Goal: Task Accomplishment & Management: Complete application form

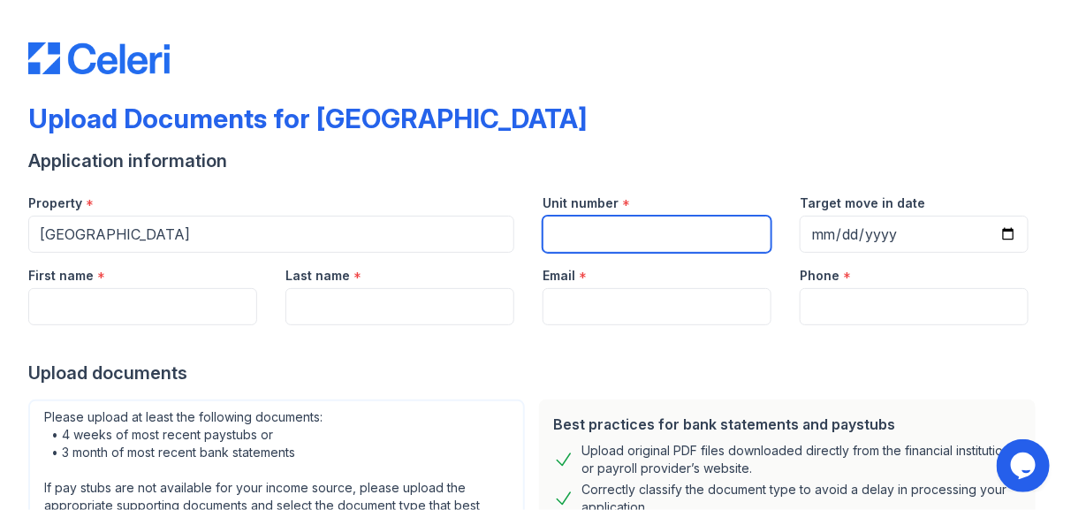
click at [584, 245] on input "Unit number" at bounding box center [656, 234] width 229 height 37
type input "23"
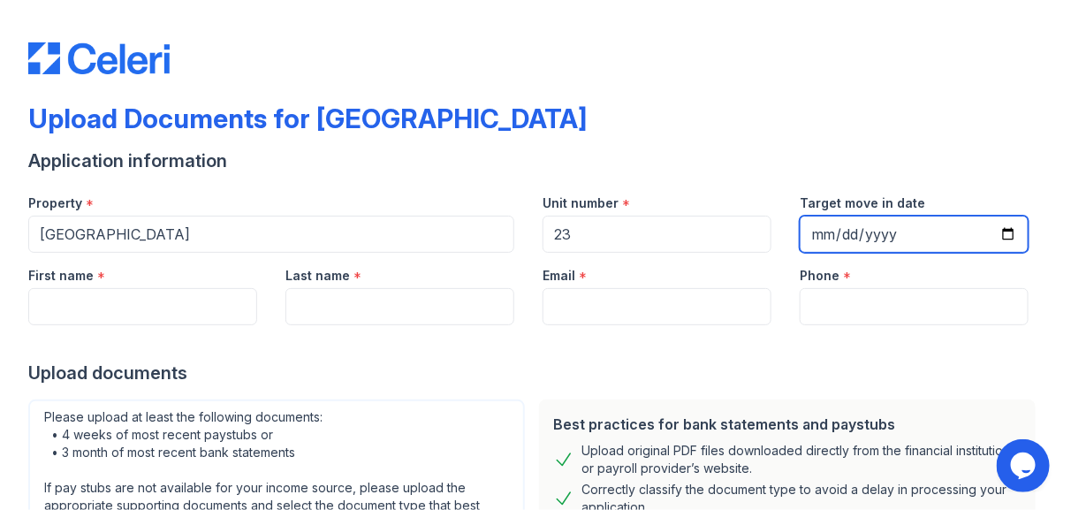
click at [987, 231] on input "Target move in date" at bounding box center [914, 234] width 229 height 37
type input "[DATE]"
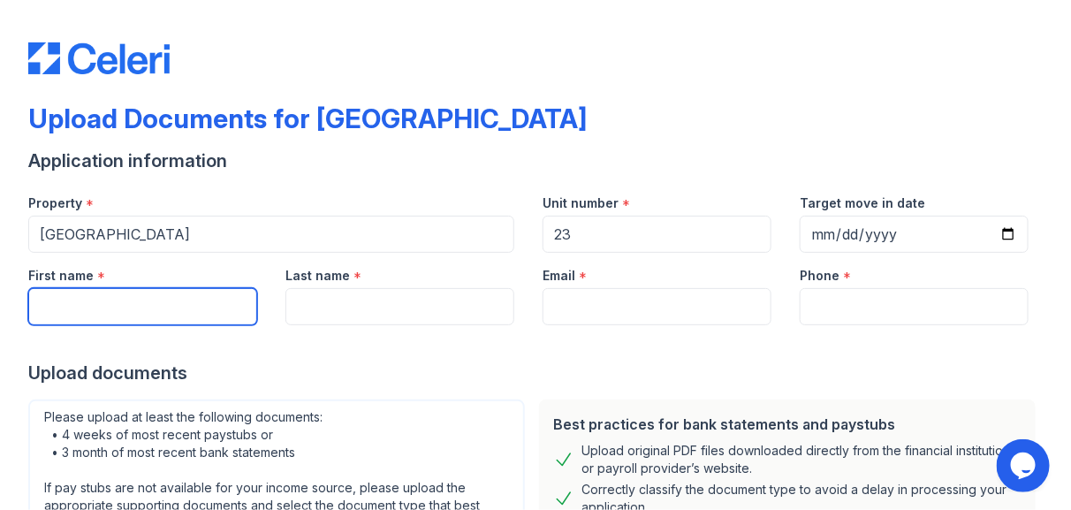
click at [118, 292] on input "First name" at bounding box center [142, 306] width 229 height 37
type input "[PERSON_NAME]"
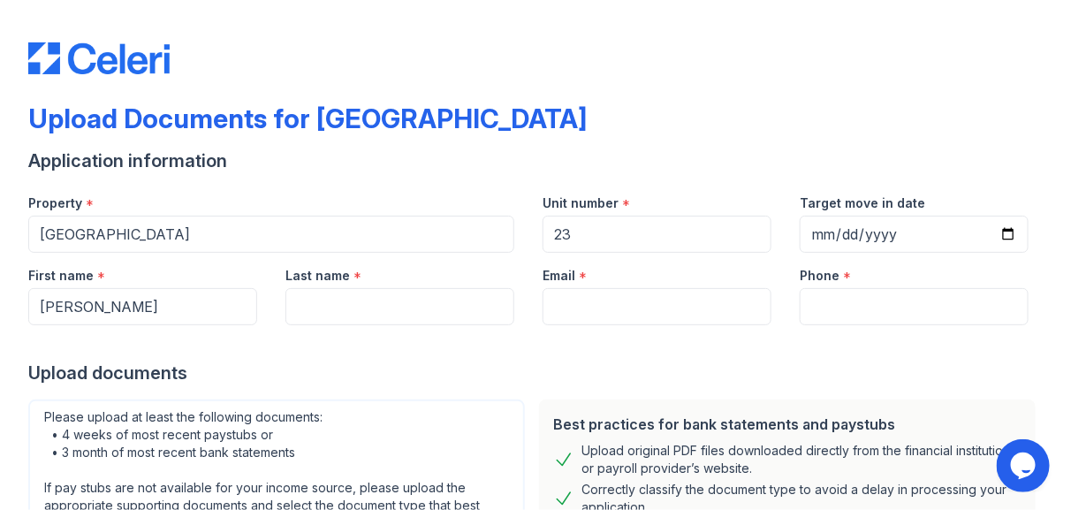
type input "[PERSON_NAME]"
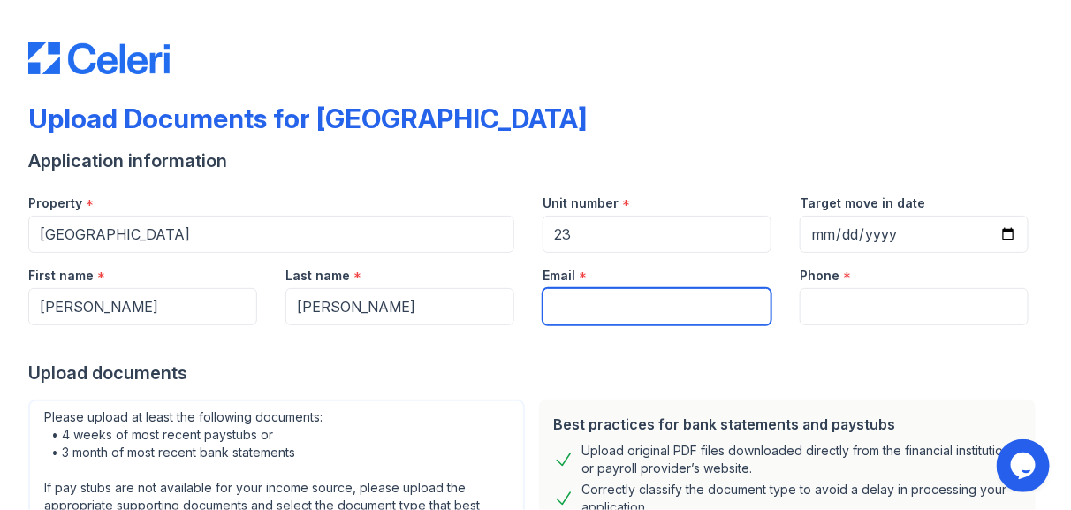
type input "[PHONE_NUMBER]"
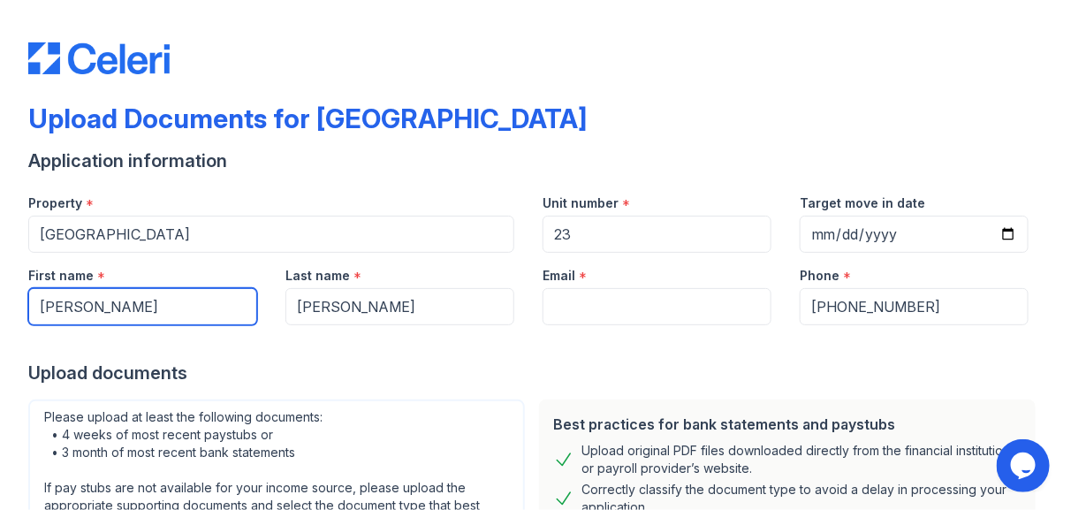
drag, startPoint x: 190, startPoint y: 297, endPoint x: 84, endPoint y: 300, distance: 106.1
click at [84, 300] on input "[PERSON_NAME]" at bounding box center [142, 306] width 229 height 37
type input "[PERSON_NAME]"
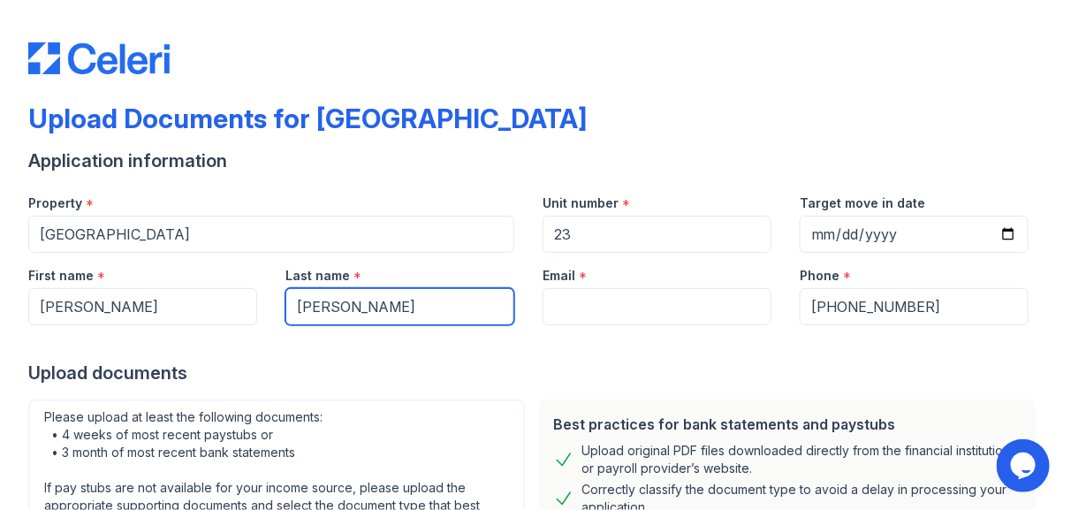
click at [285, 304] on input "[PERSON_NAME]" at bounding box center [399, 306] width 229 height 37
type input "[PERSON_NAME]"
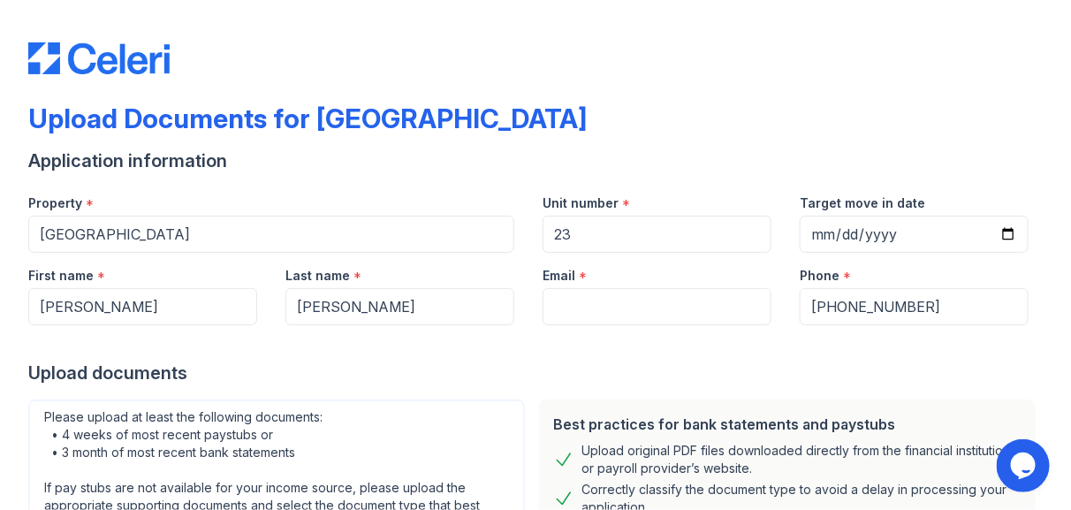
click at [549, 339] on div at bounding box center [535, 342] width 1014 height 35
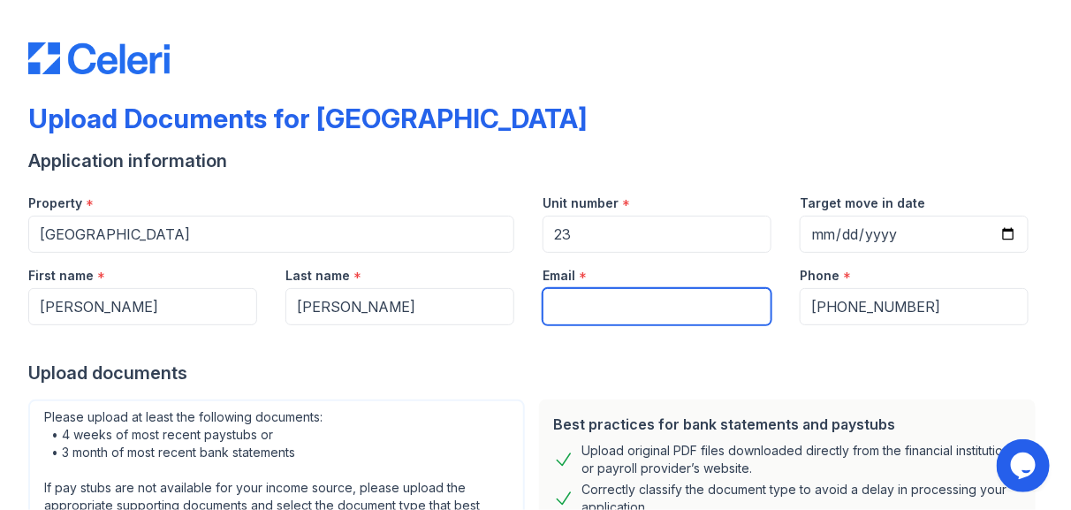
click at [555, 303] on input "Email" at bounding box center [656, 306] width 229 height 37
type input "[EMAIL_ADDRESS][DOMAIN_NAME]"
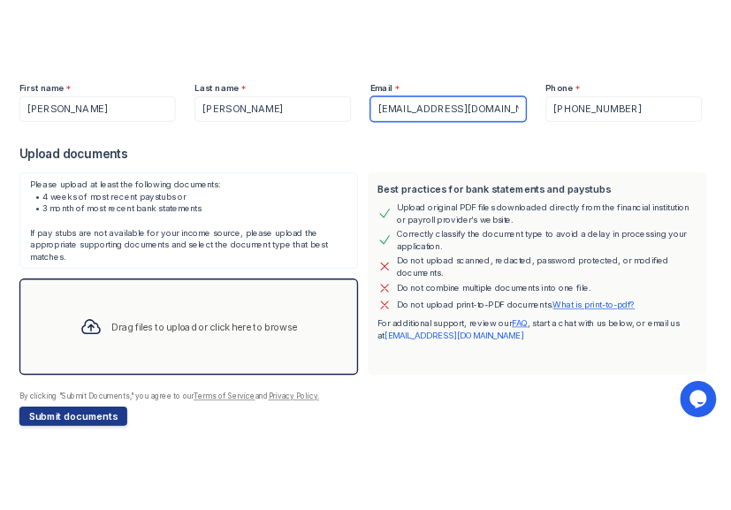
scroll to position [272, 0]
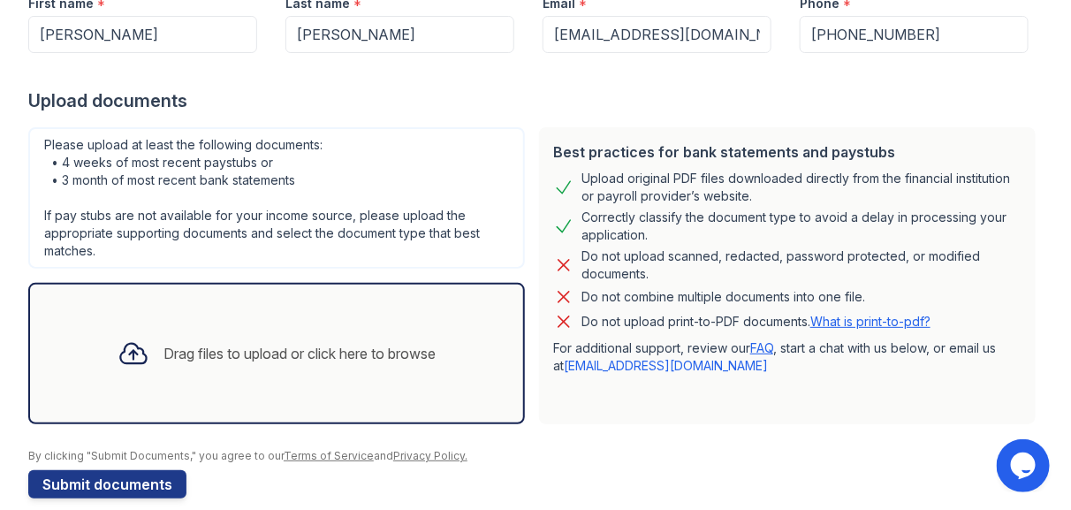
click at [852, 321] on link "What is print-to-pdf?" at bounding box center [870, 321] width 120 height 15
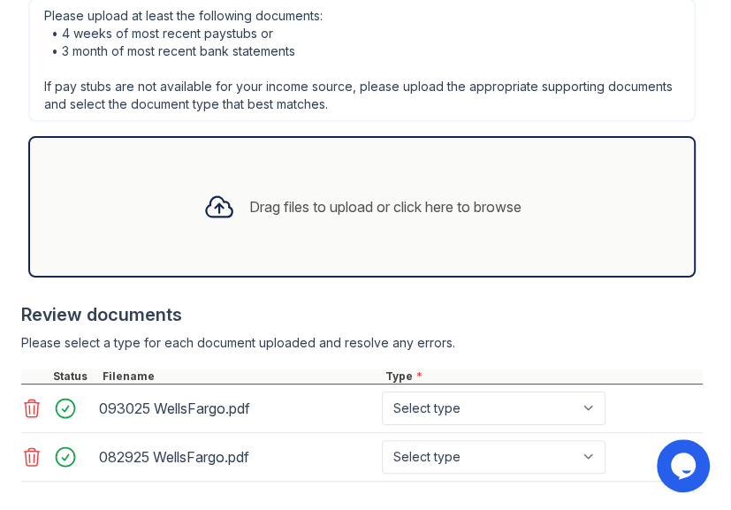
scroll to position [793, 0]
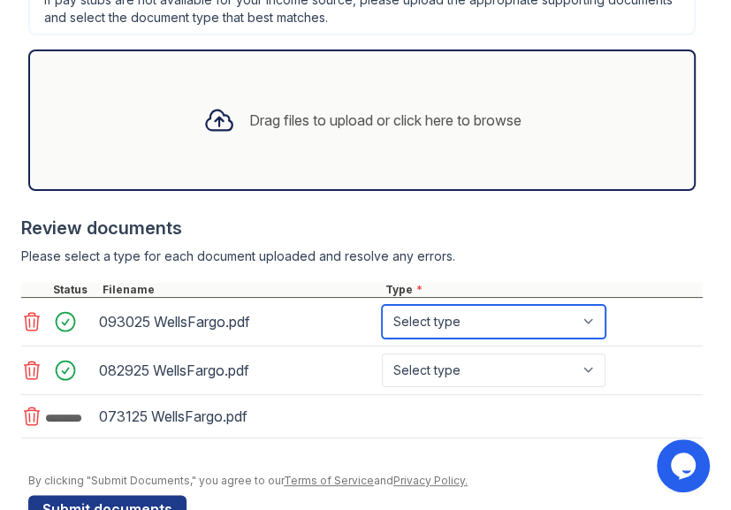
click at [518, 311] on select "Select type Paystub Bank Statement Offer Letter Tax Documents Benefit Award Let…" at bounding box center [494, 322] width 224 height 34
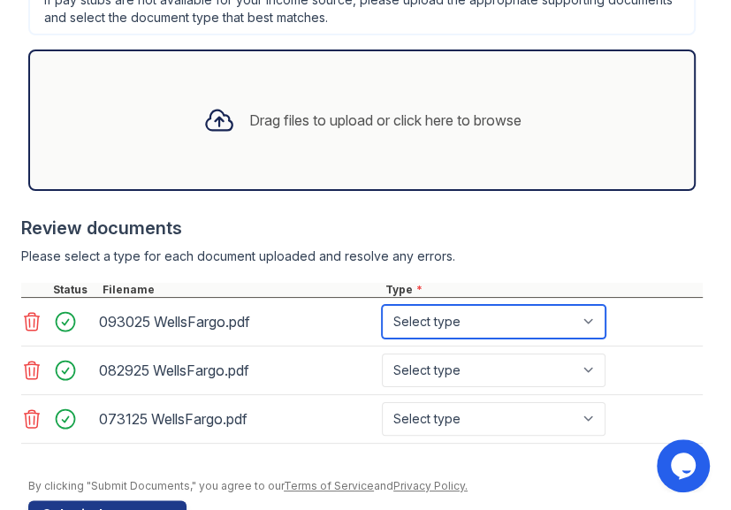
select select "bank_statement"
click at [382, 305] on select "Select type Paystub Bank Statement Offer Letter Tax Documents Benefit Award Let…" at bounding box center [494, 322] width 224 height 34
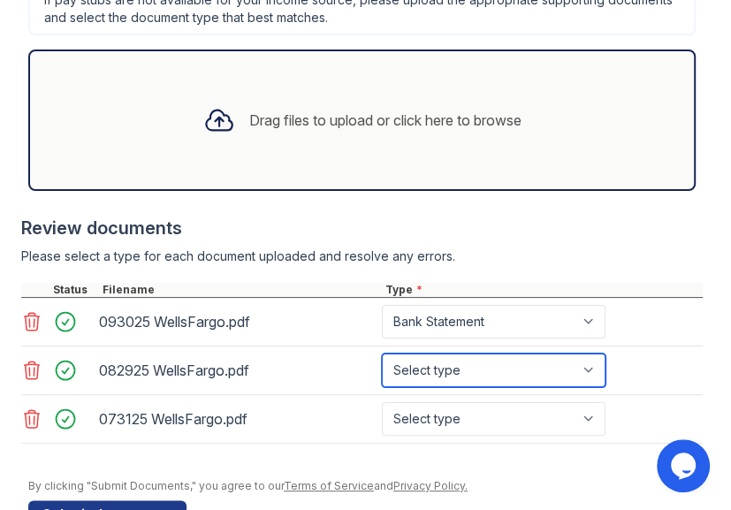
click at [488, 375] on select "Select type Paystub Bank Statement Offer Letter Tax Documents Benefit Award Let…" at bounding box center [494, 370] width 224 height 34
select select "bank_statement"
click at [382, 353] on select "Select type Paystub Bank Statement Offer Letter Tax Documents Benefit Award Let…" at bounding box center [494, 370] width 224 height 34
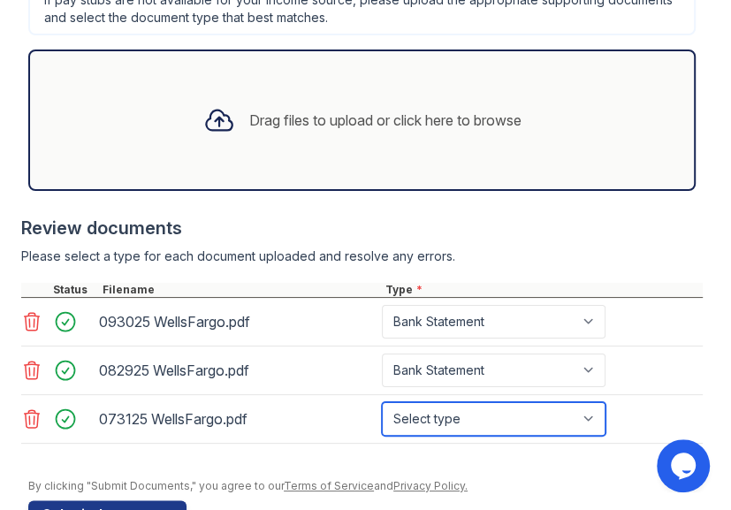
click at [464, 423] on select "Select type Paystub Bank Statement Offer Letter Tax Documents Benefit Award Let…" at bounding box center [494, 419] width 224 height 34
select select "bank_statement"
click at [382, 402] on select "Select type Paystub Bank Statement Offer Letter Tax Documents Benefit Award Let…" at bounding box center [494, 419] width 224 height 34
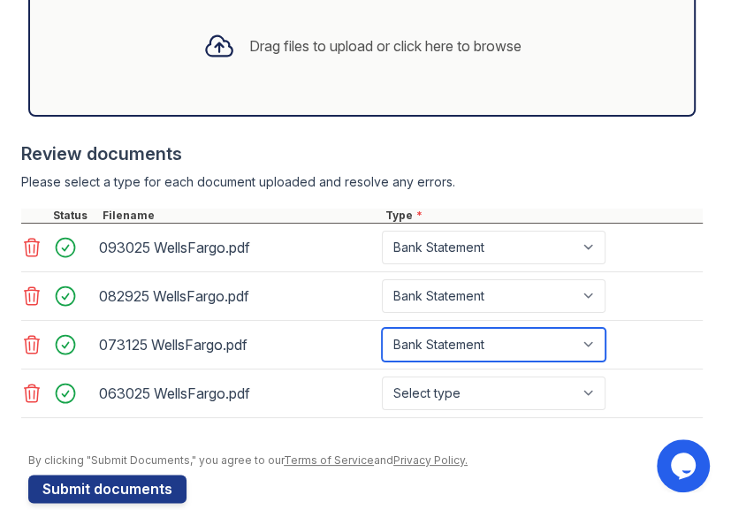
scroll to position [890, 0]
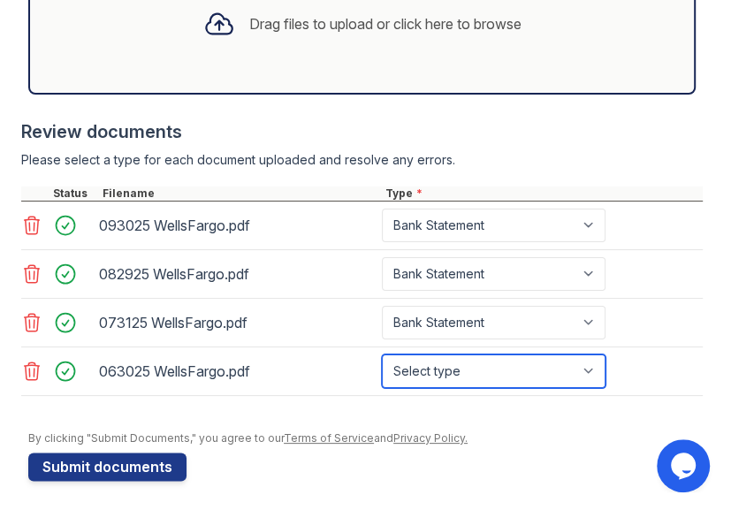
click at [515, 368] on select "Select type Paystub Bank Statement Offer Letter Tax Documents Benefit Award Let…" at bounding box center [494, 371] width 224 height 34
select select "bank_statement"
click at [382, 354] on select "Select type Paystub Bank Statement Offer Letter Tax Documents Benefit Award Let…" at bounding box center [494, 371] width 224 height 34
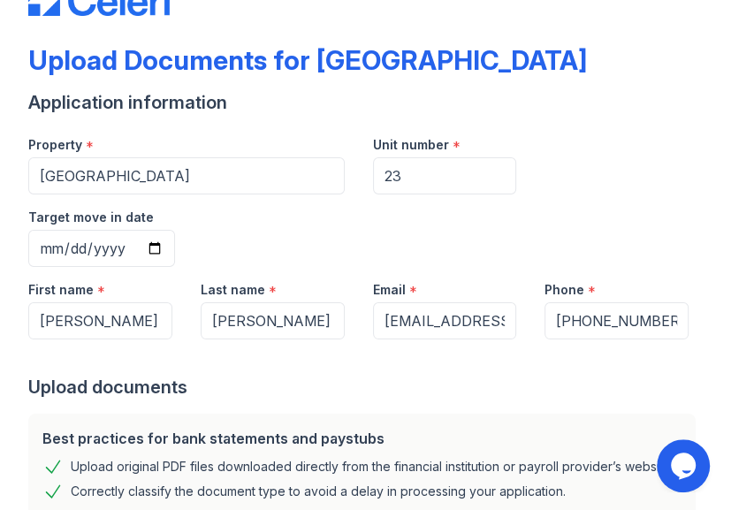
scroll to position [57, 0]
